Goal: Task Accomplishment & Management: Manage account settings

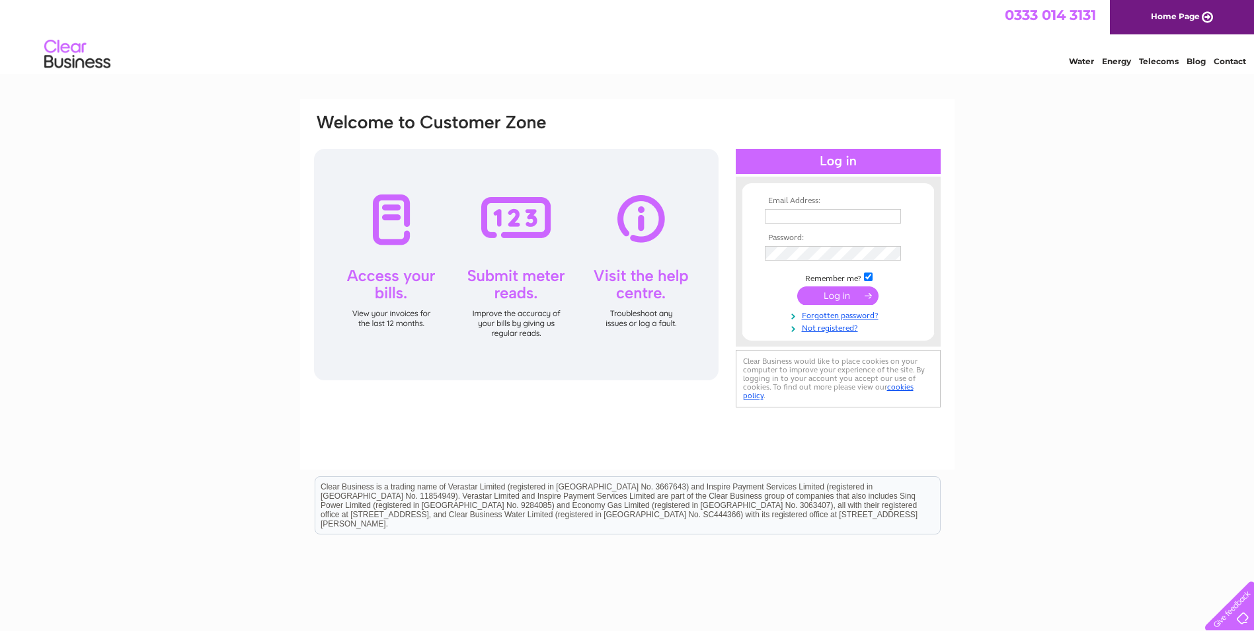
type input "ian@cdauctionmarts.co.uk"
click at [806, 293] on input "submit" at bounding box center [837, 295] width 81 height 19
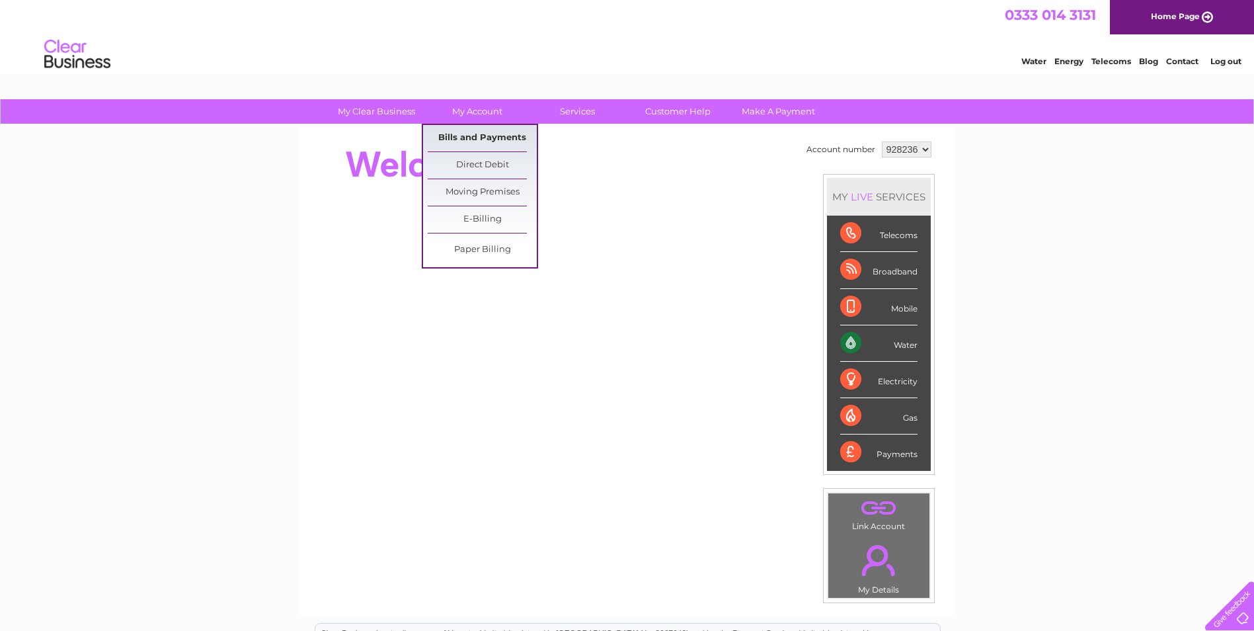
click at [465, 133] on link "Bills and Payments" at bounding box center [482, 138] width 109 height 26
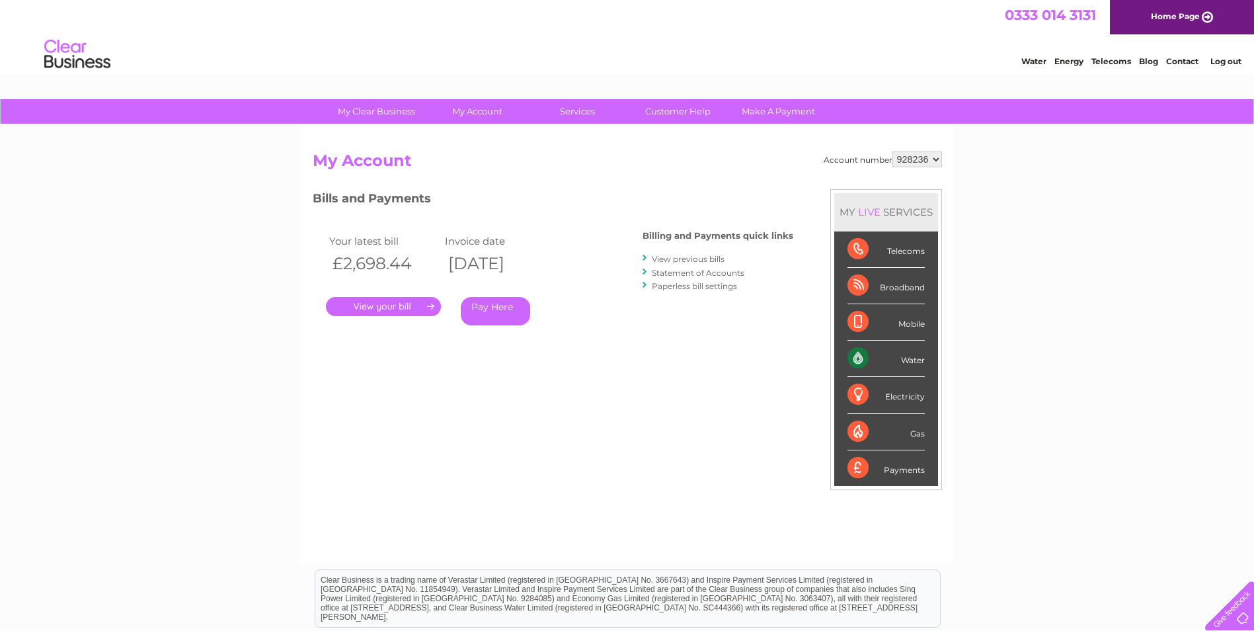
click at [377, 307] on link "." at bounding box center [383, 306] width 115 height 19
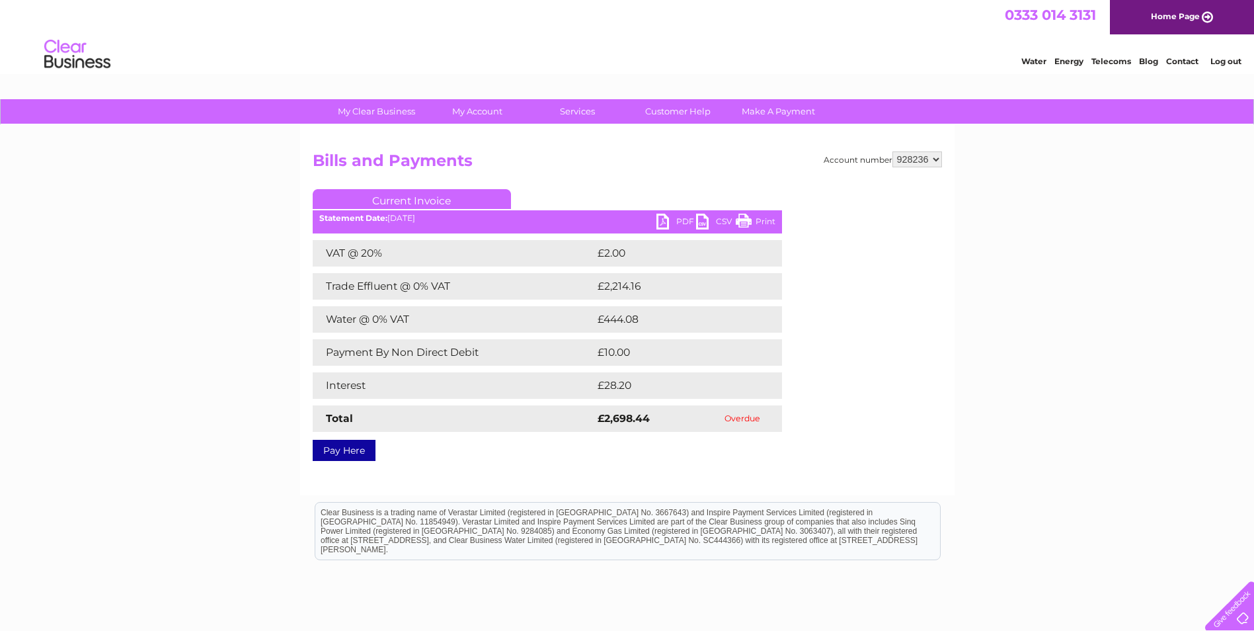
click at [676, 225] on link "PDF" at bounding box center [676, 223] width 40 height 19
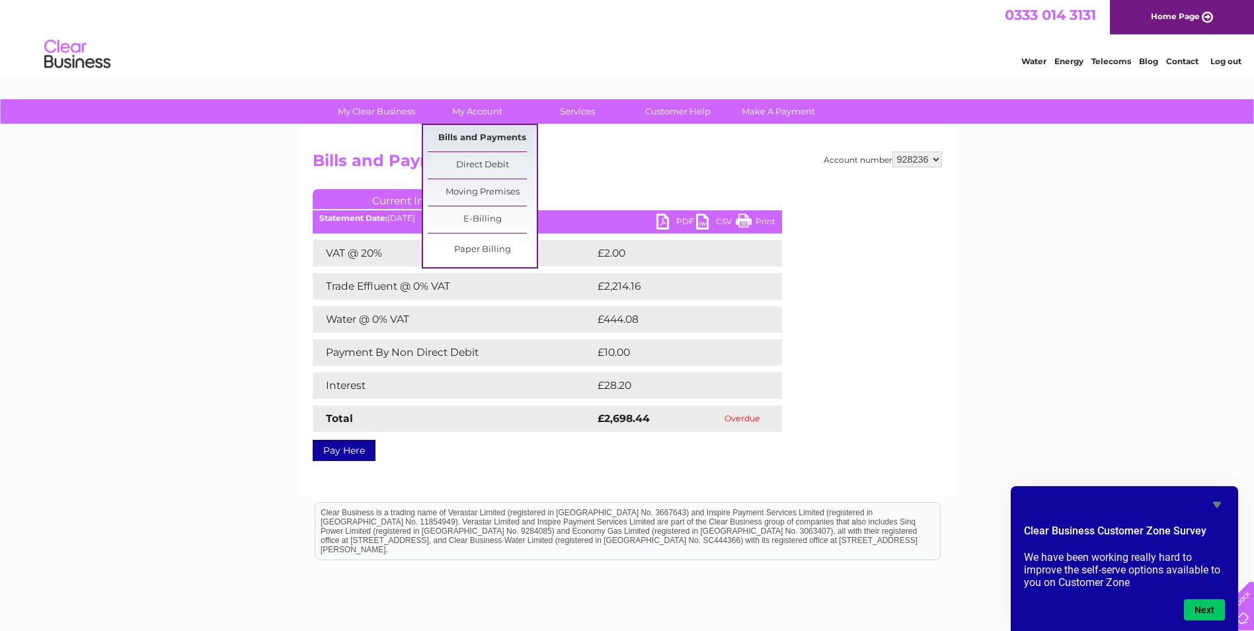
click at [457, 135] on link "Bills and Payments" at bounding box center [482, 138] width 109 height 26
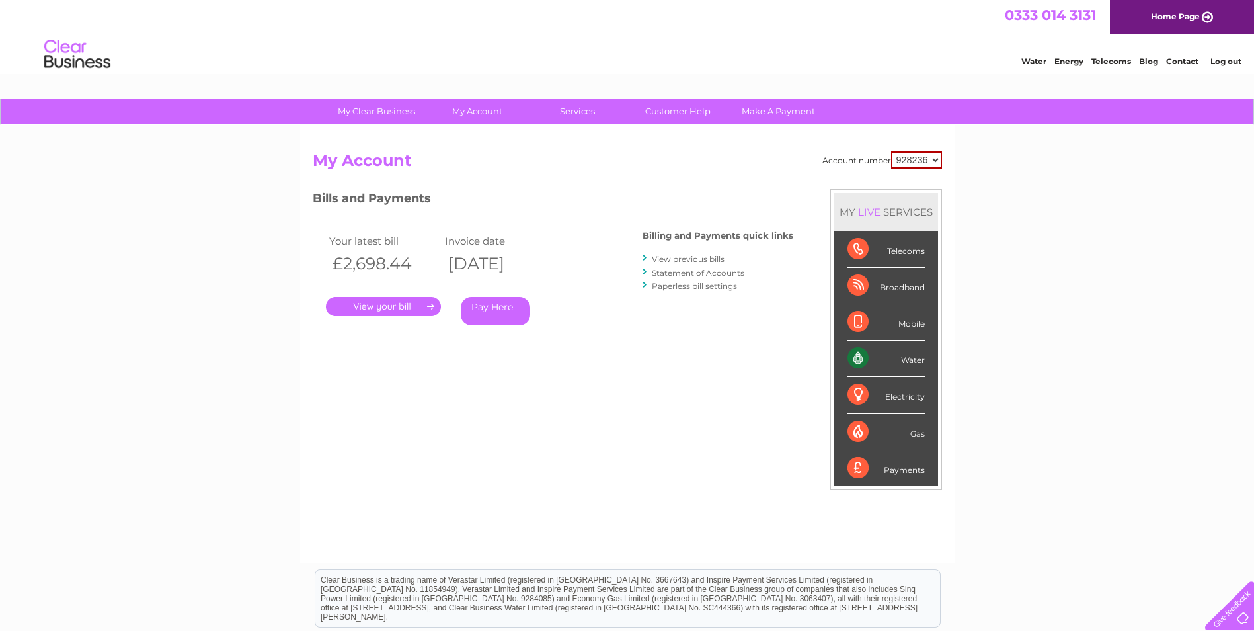
click at [671, 260] on link "View previous bills" at bounding box center [688, 259] width 73 height 10
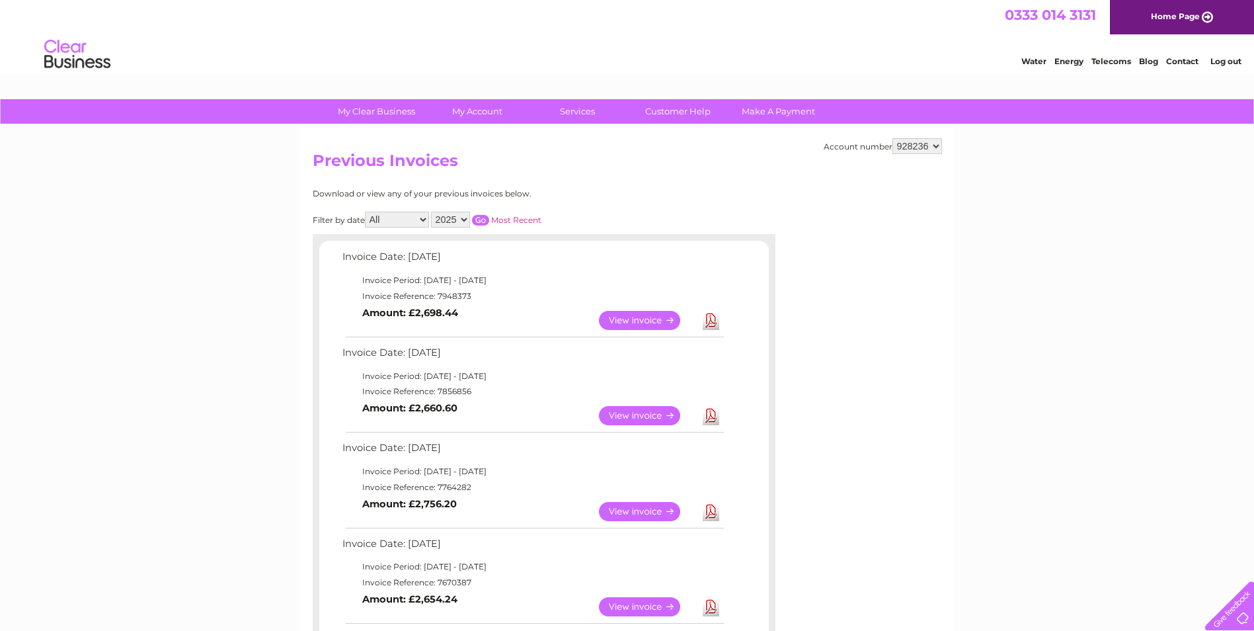
click at [623, 412] on link "View" at bounding box center [647, 415] width 97 height 19
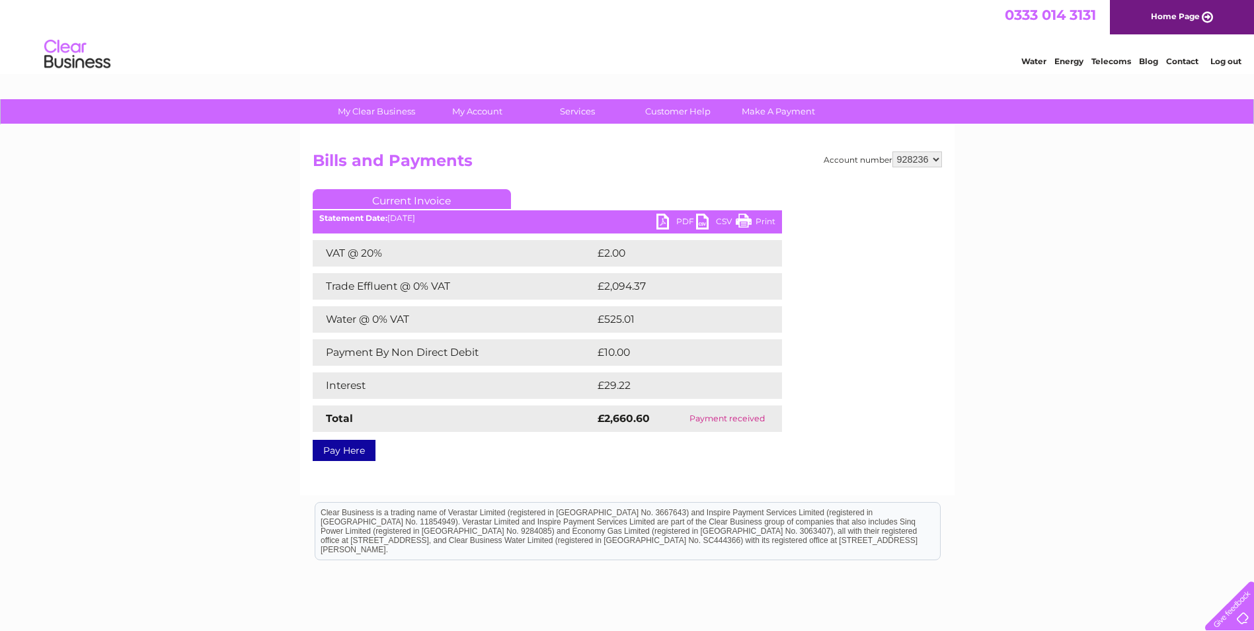
click at [656, 224] on link "PDF" at bounding box center [676, 223] width 40 height 19
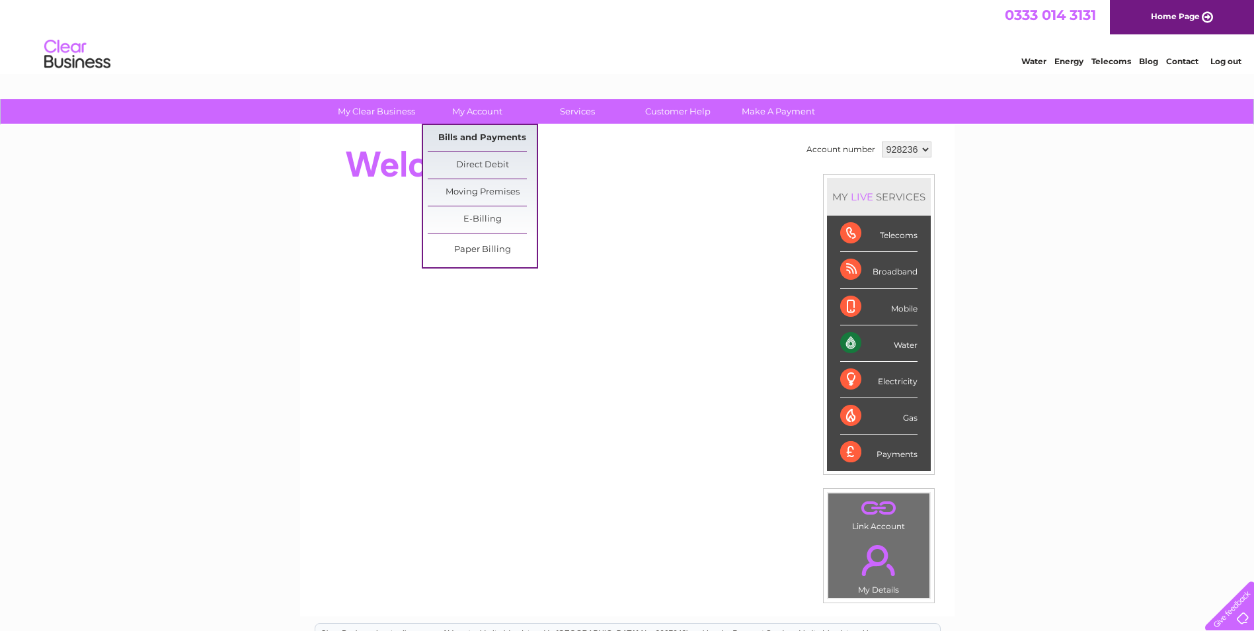
click at [465, 142] on link "Bills and Payments" at bounding box center [482, 138] width 109 height 26
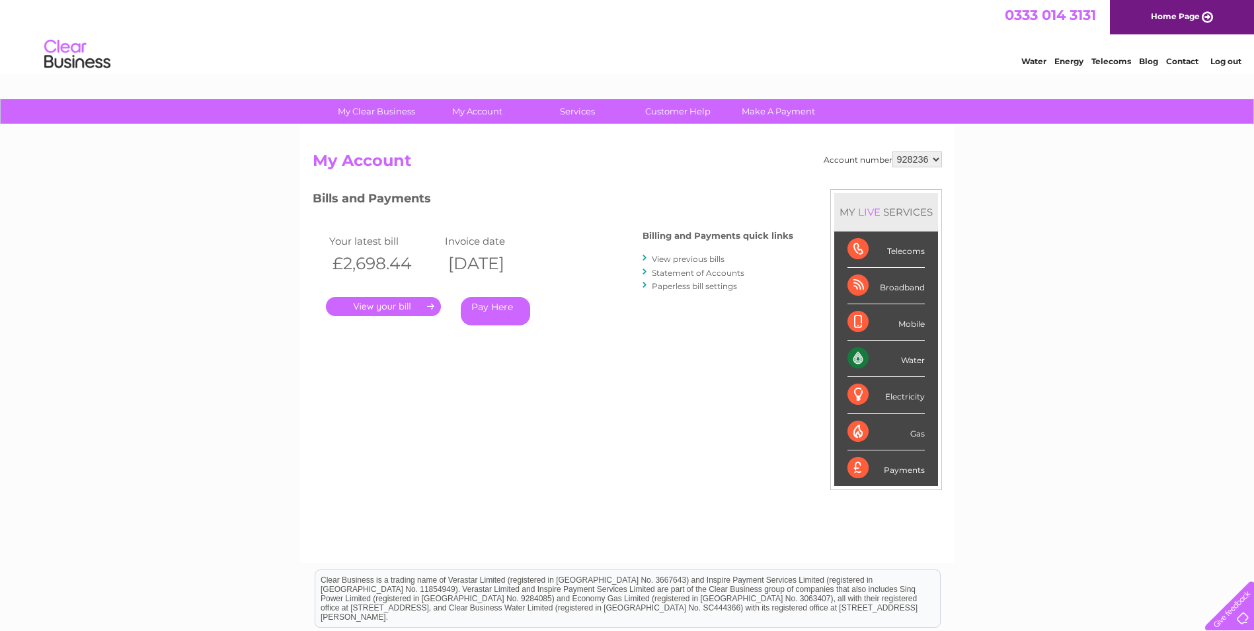
click at [688, 258] on link "View previous bills" at bounding box center [688, 259] width 73 height 10
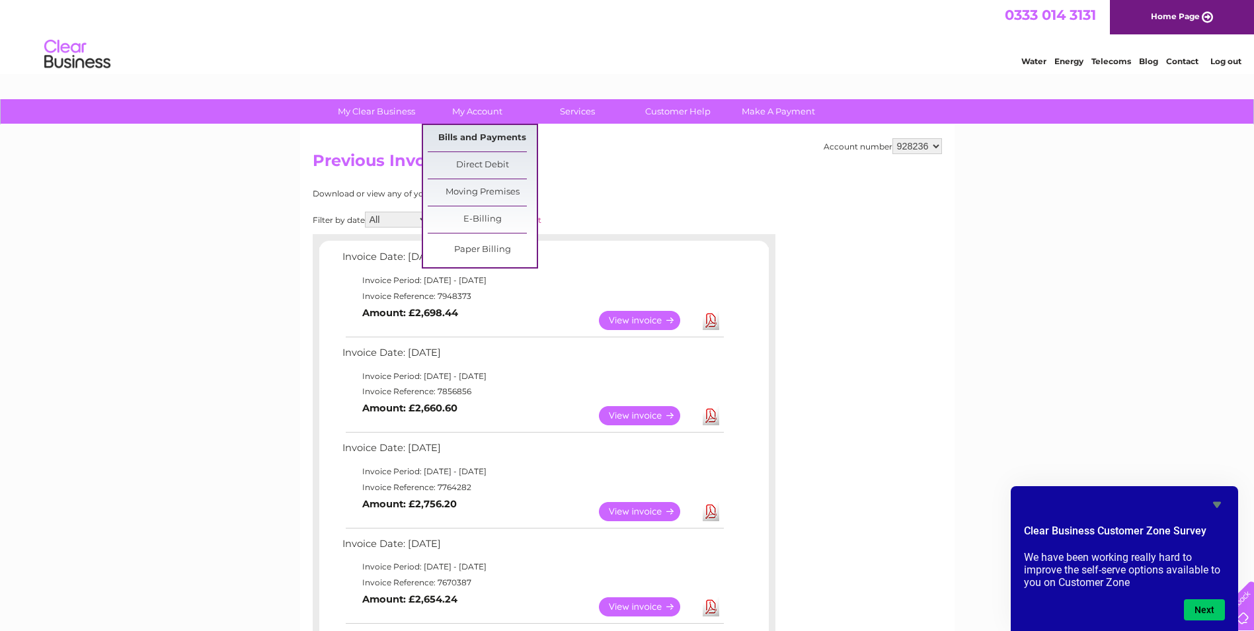
click at [466, 128] on link "Bills and Payments" at bounding box center [482, 138] width 109 height 26
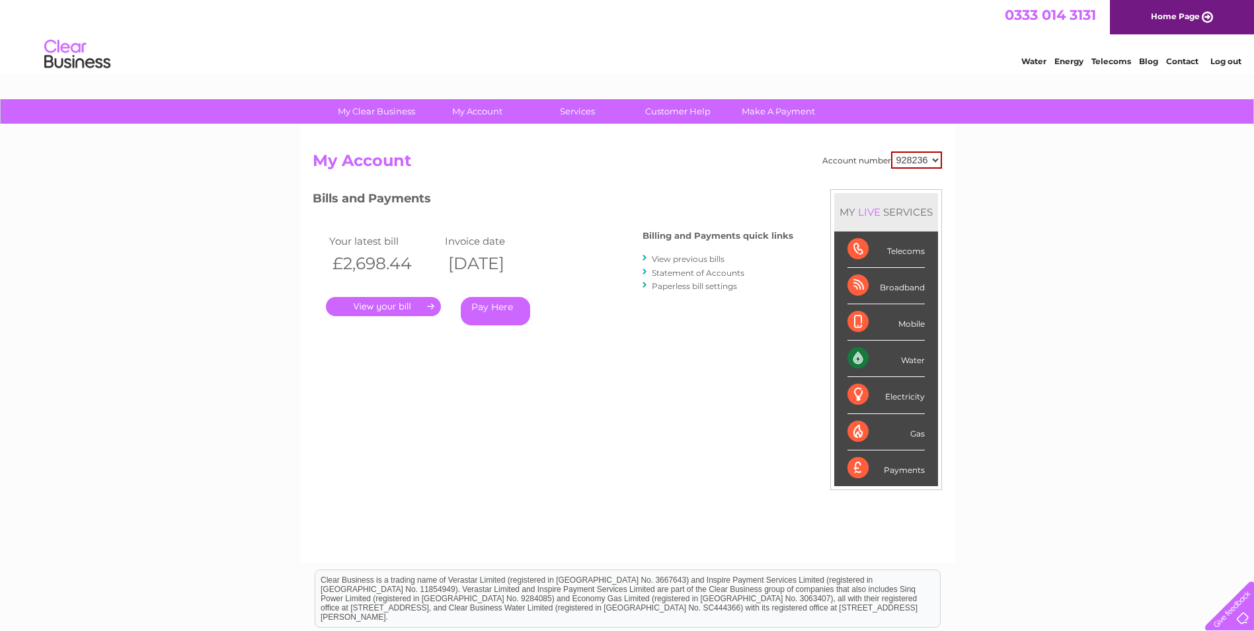
click at [669, 272] on link "Statement of Accounts" at bounding box center [698, 273] width 93 height 10
